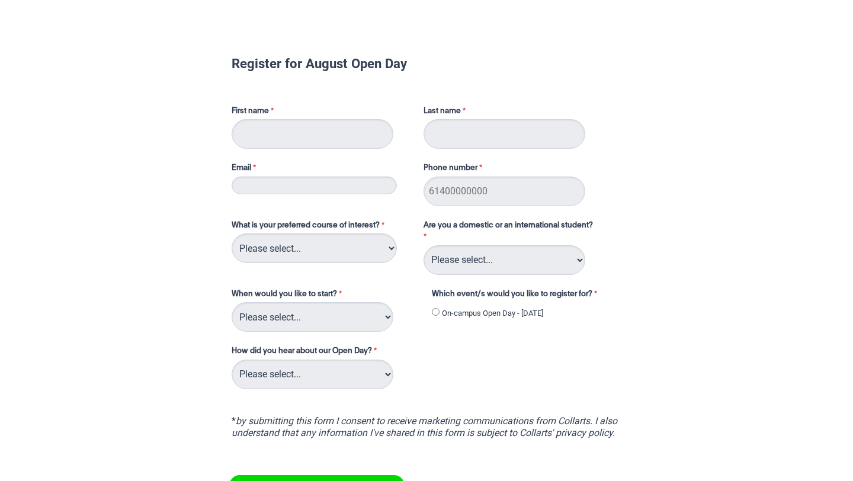
type input "steph"
type input "[PERSON_NAME]"
type input "[EMAIL_ADDRESS][DOMAIN_NAME]"
type input "0449660310"
type input "s"
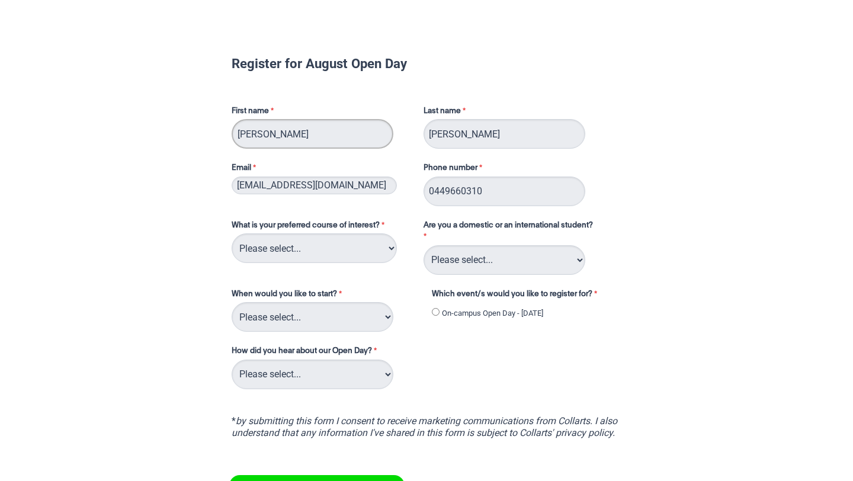
type input "[PERSON_NAME]"
drag, startPoint x: 477, startPoint y: 130, endPoint x: 390, endPoint y: 130, distance: 87.6
click at [391, 130] on div "First name [PERSON_NAME] Last name [PERSON_NAME] Email [EMAIL_ADDRESS][DOMAIN_N…" at bounding box center [426, 151] width 399 height 114
type input "[PERSON_NAME]"
click at [333, 252] on select "Please select... 2D Animation Acting Audio Engineering Circus Arts Comedy Digit…" at bounding box center [314, 248] width 165 height 30
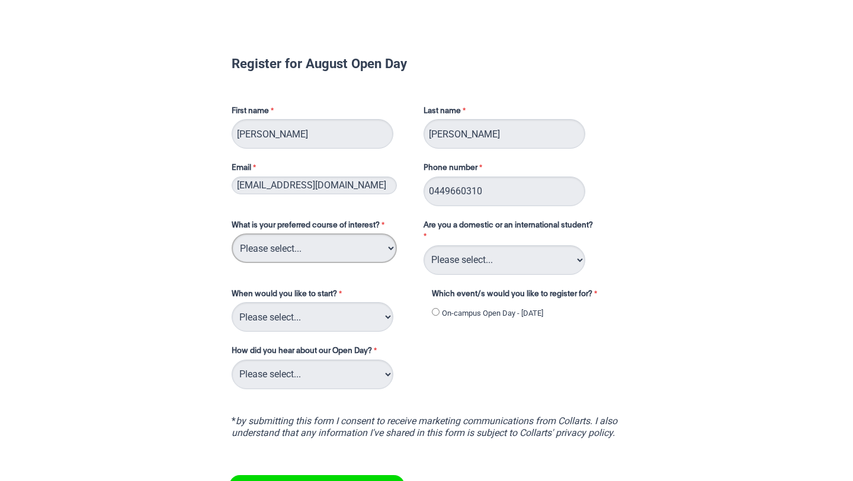
select select "tfa_93"
click at [446, 253] on select "Please select... Domestic Student International Student" at bounding box center [504, 260] width 162 height 30
select select "tfa_126"
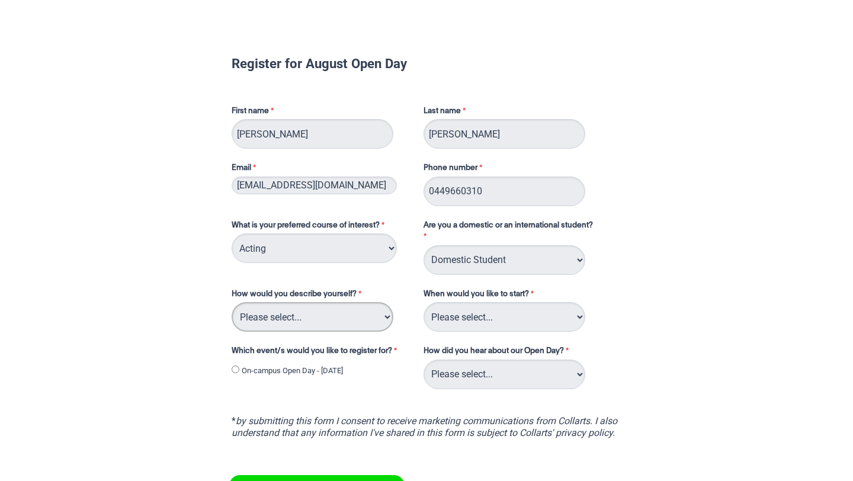
click at [365, 310] on select "Please select... I've completed Year 12 I'm looking for a career change I'm alr…" at bounding box center [313, 317] width 162 height 30
select select "tfa_69"
click at [506, 318] on select "Please select... Trimester 3 2025, starting [DATE] Trimester 1 2026, starting […" at bounding box center [504, 317] width 162 height 30
select select "tfa_234"
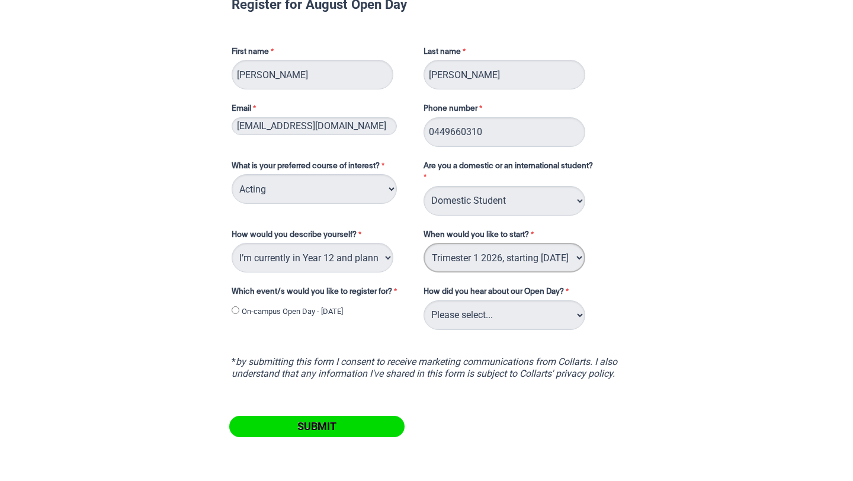
scroll to position [62, 0]
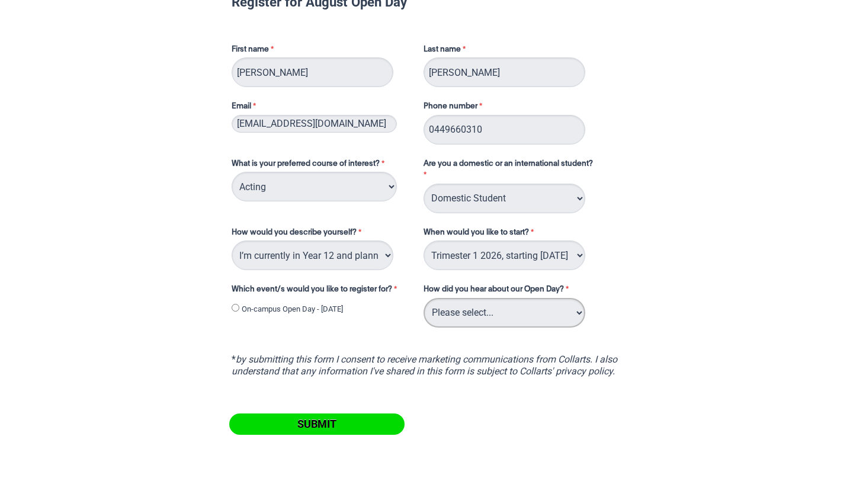
click at [513, 310] on select "Please select... Career Advisor Career Expo Collarts Newsletter/Email Collarts …" at bounding box center [504, 313] width 162 height 30
select select "tfa_141"
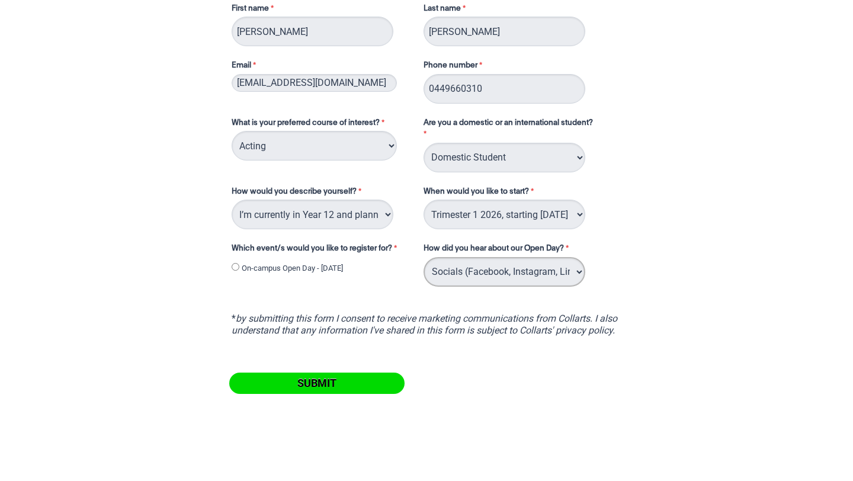
scroll to position [115, 0]
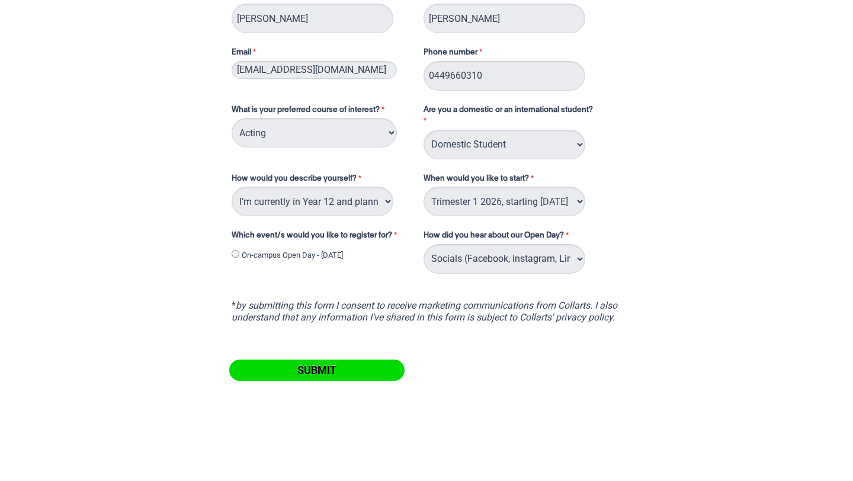
click at [236, 251] on input "On-campus Open Day - [DATE]" at bounding box center [236, 254] width 8 height 8
radio input "true"
click at [299, 367] on input "Submit" at bounding box center [316, 369] width 175 height 21
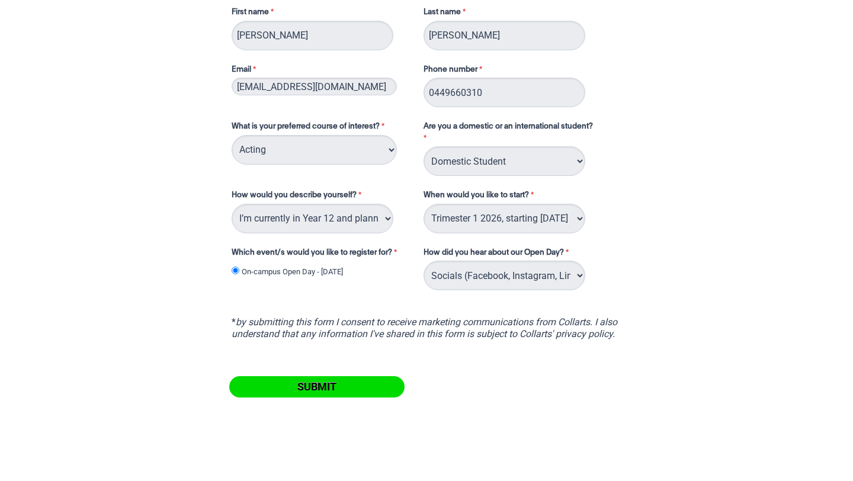
scroll to position [152, 0]
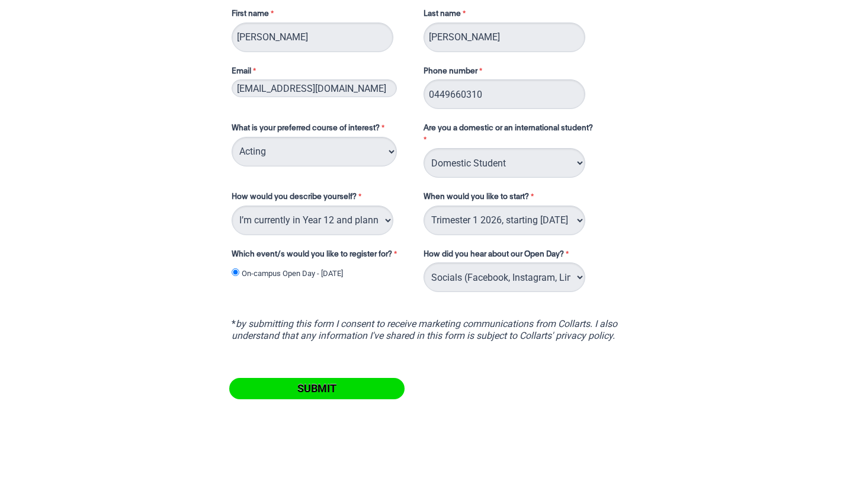
click at [425, 321] on icon "by submitting this form I consent to receive marketing communications from Coll…" at bounding box center [424, 329] width 385 height 23
click at [232, 316] on div "* by submitting this form I consent to receive marketing communications from Co…" at bounding box center [427, 324] width 390 height 36
click at [236, 331] on icon "by submitting this form I consent to receive marketing communications from Coll…" at bounding box center [424, 329] width 385 height 23
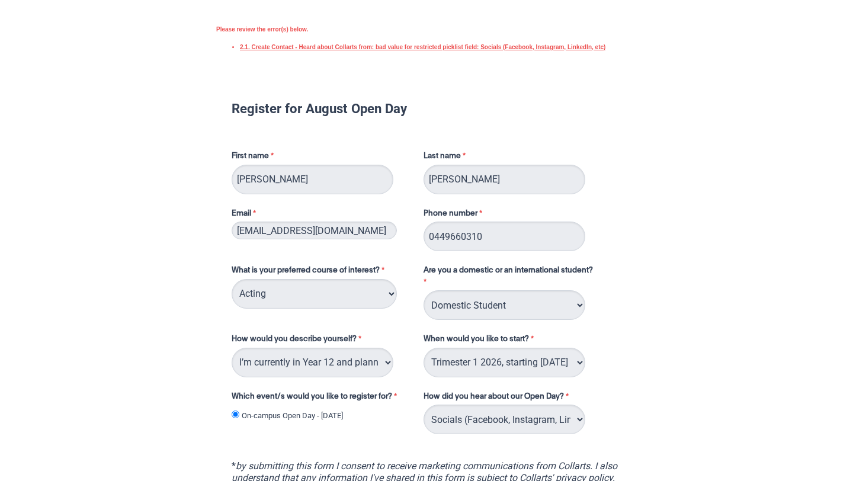
scroll to position [0, 0]
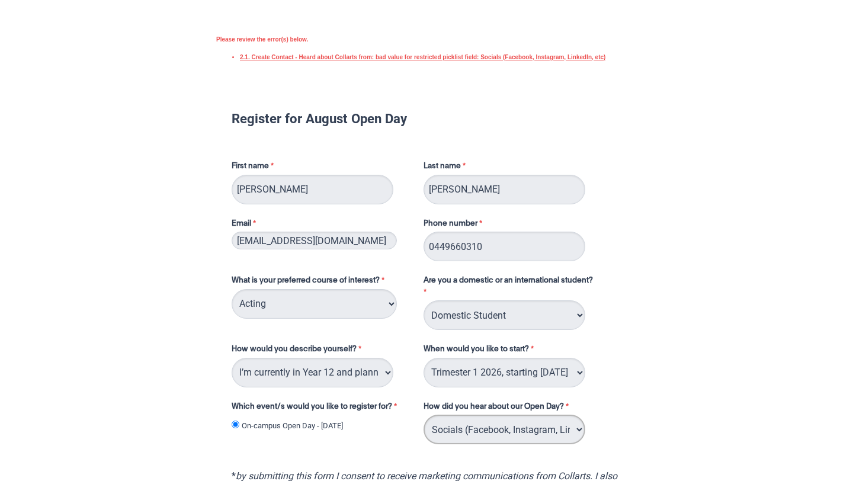
click at [545, 423] on select "Please select... Career Advisor Career Expo Collarts Newsletter/Email Collarts …" at bounding box center [504, 429] width 162 height 30
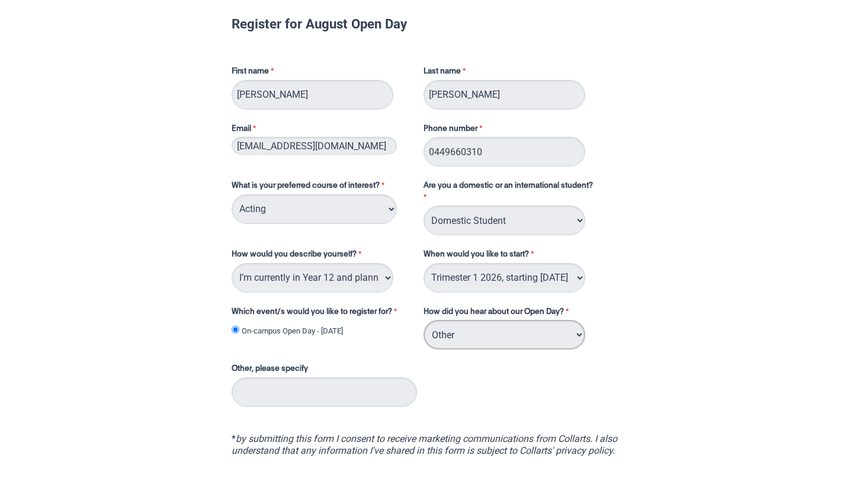
scroll to position [115, 0]
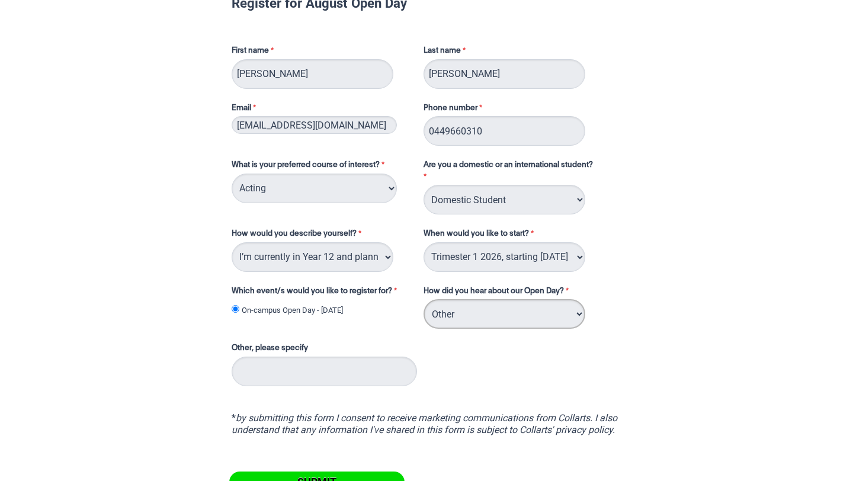
click at [503, 313] on select "Please select... Career Advisor Career Expo Collarts Newsletter/Email Collarts …" at bounding box center [504, 314] width 162 height 30
select select "tfa_144"
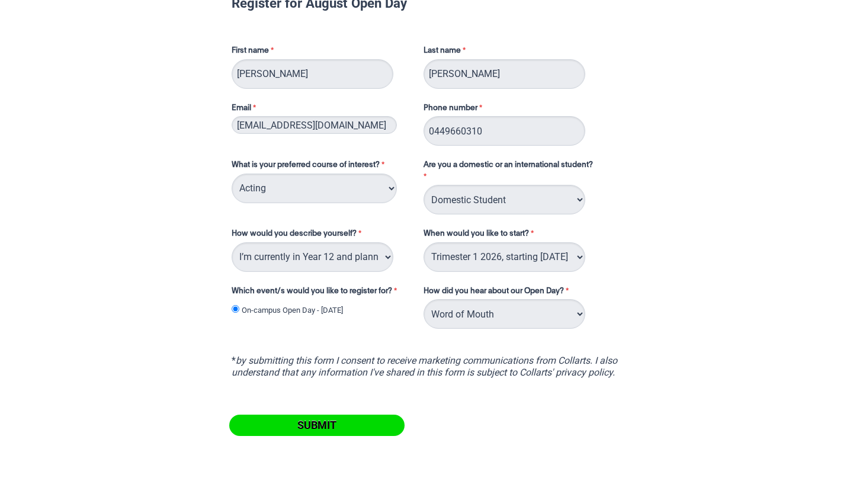
click at [328, 425] on input "Submit" at bounding box center [316, 424] width 175 height 21
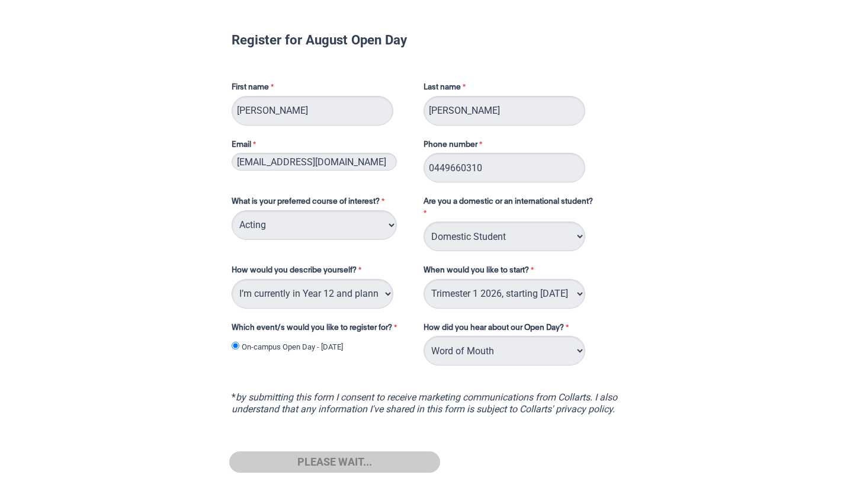
scroll to position [95, 0]
